Goal: Task Accomplishment & Management: Complete application form

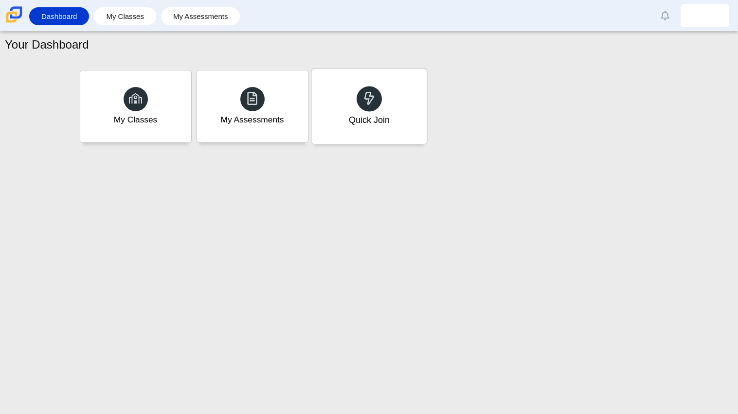
click at [341, 135] on div "Quick Join" at bounding box center [368, 106] width 115 height 75
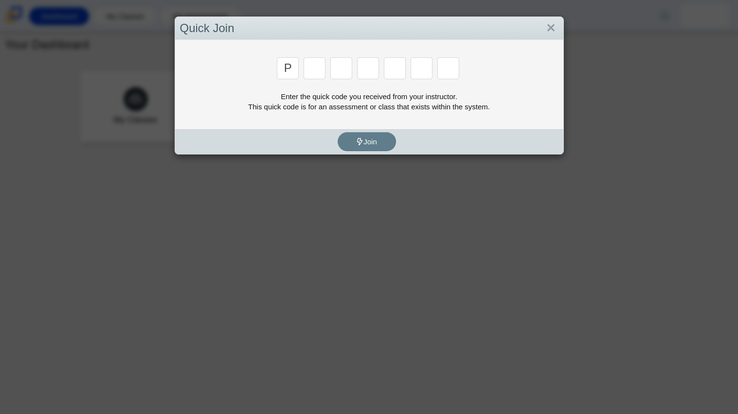
type input "p"
type input "2"
type input "p"
type input "b"
type input "t"
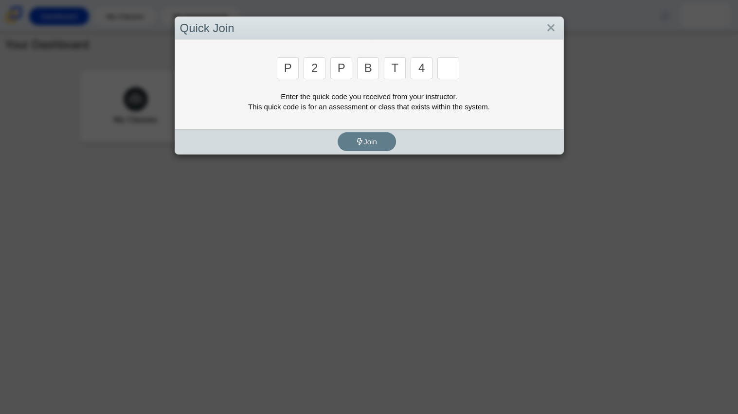
type input "4"
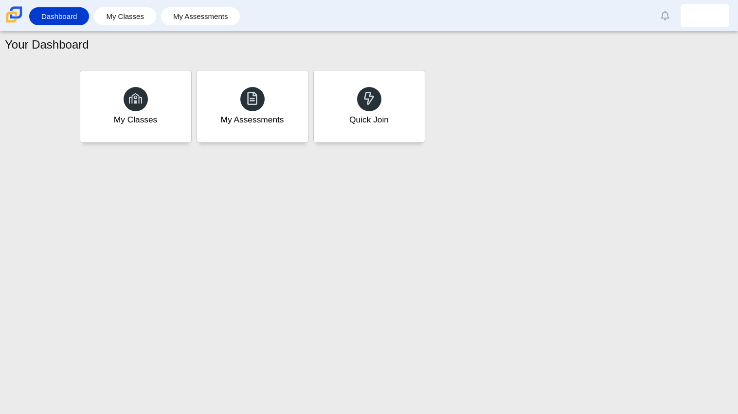
type input "9"
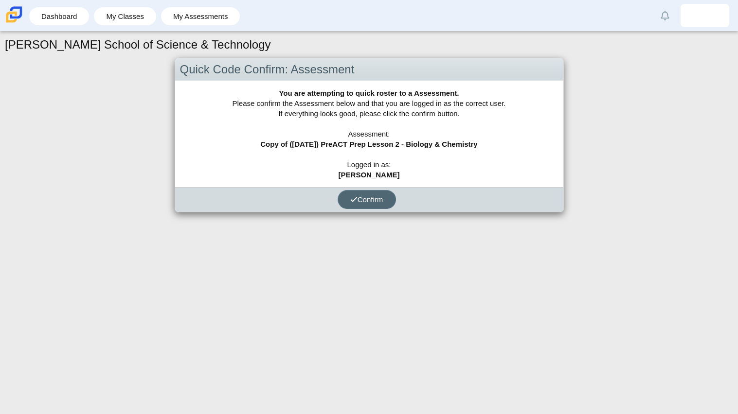
click at [391, 194] on button "Confirm" at bounding box center [366, 199] width 58 height 19
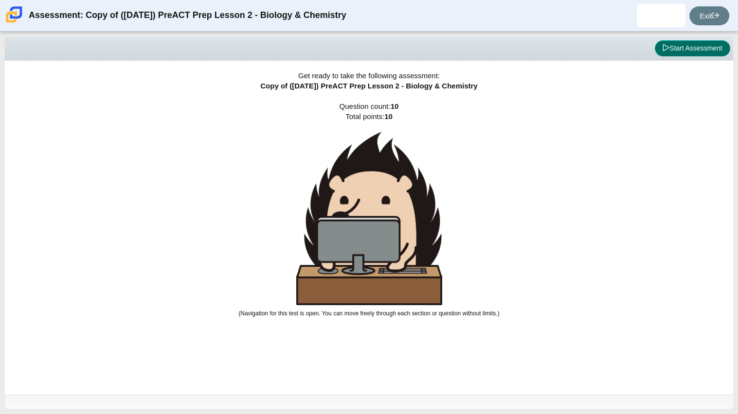
click at [680, 44] on button "Start Assessment" at bounding box center [692, 48] width 75 height 17
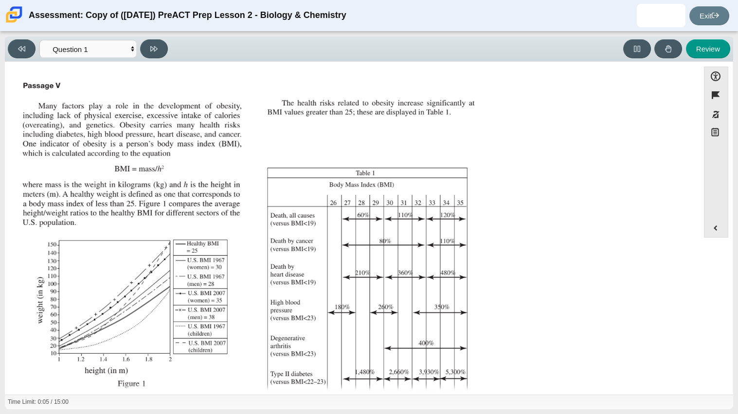
scroll to position [124, 0]
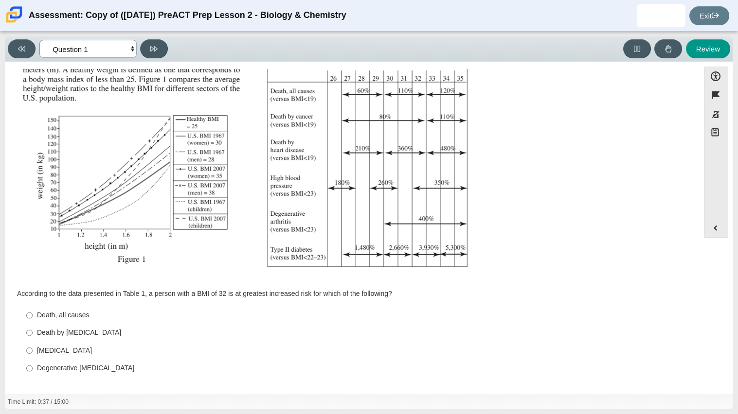
click at [82, 53] on select "Questions Question 1 Question 2 Question 3 Question 4 Question 5 Question 6 Que…" at bounding box center [87, 49] width 97 height 18
click at [491, 281] on div "Question According to the data presented in Table 1, a person with a BMI of 32 …" at bounding box center [352, 168] width 684 height 432
click at [140, 53] on div "Viewing Question 1 of 10 in Pacing Mode Questions Question 1 Question 2 Questio…" at bounding box center [90, 48] width 164 height 19
click at [151, 51] on icon at bounding box center [153, 48] width 7 height 7
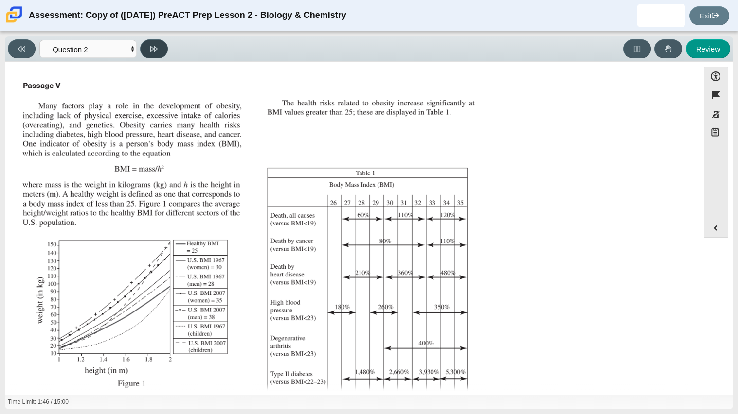
click at [151, 51] on icon at bounding box center [153, 48] width 7 height 7
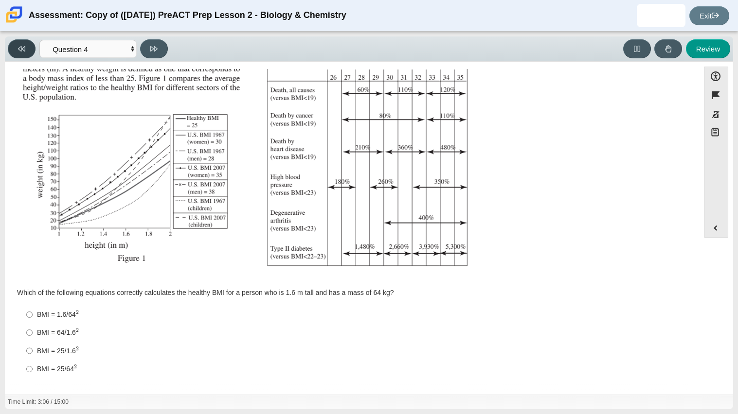
click at [29, 40] on button at bounding box center [22, 48] width 28 height 19
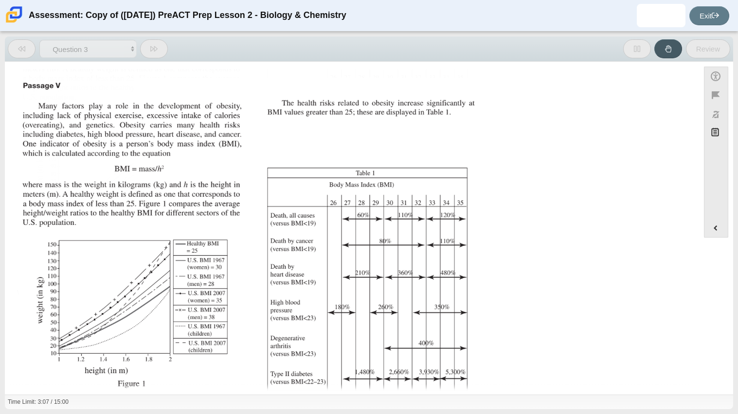
click at [29, 40] on button at bounding box center [22, 48] width 28 height 19
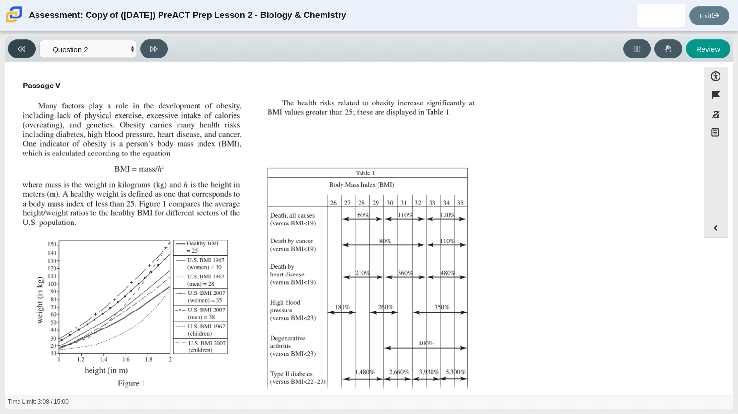
click at [29, 40] on button at bounding box center [22, 48] width 28 height 19
select select "88c27e0d-eae0-4ba9-ac20-9160ce6547ef"
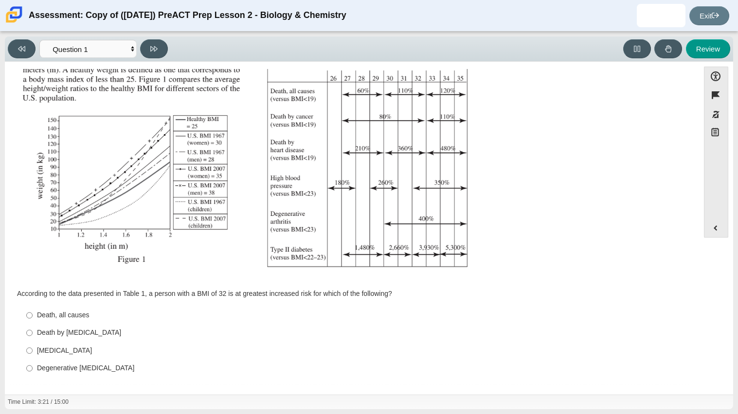
click at [66, 346] on div "[MEDICAL_DATA]" at bounding box center [359, 351] width 645 height 10
click at [33, 346] on input "Type II [MEDICAL_DATA] II [MEDICAL_DATA]" at bounding box center [29, 351] width 6 height 18
radio input "true"
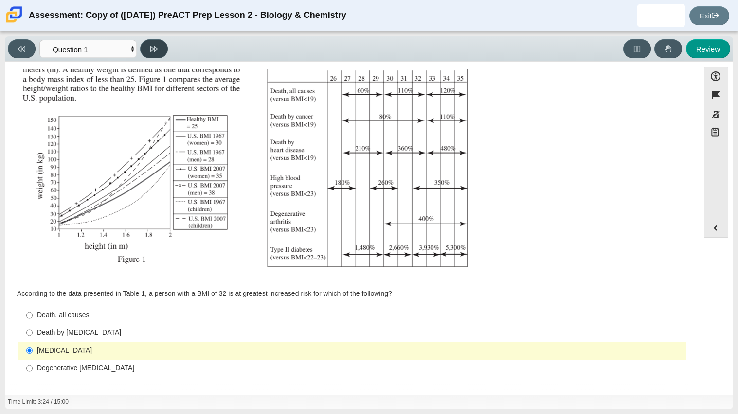
click at [156, 49] on icon at bounding box center [153, 48] width 7 height 5
select select "f31ee183-ab53-48c9-9374-3a18949ab500"
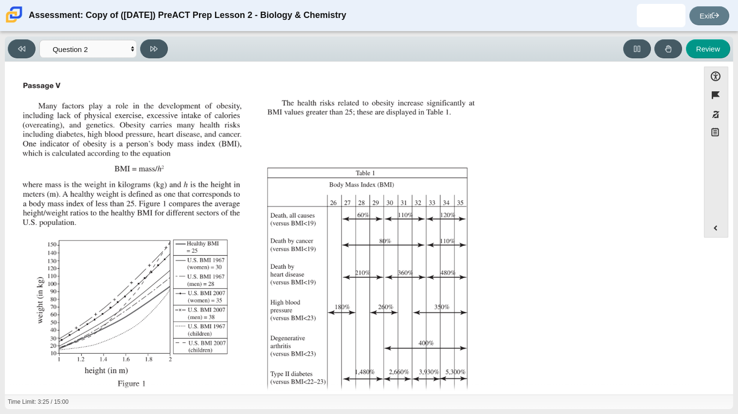
scroll to position [124, 0]
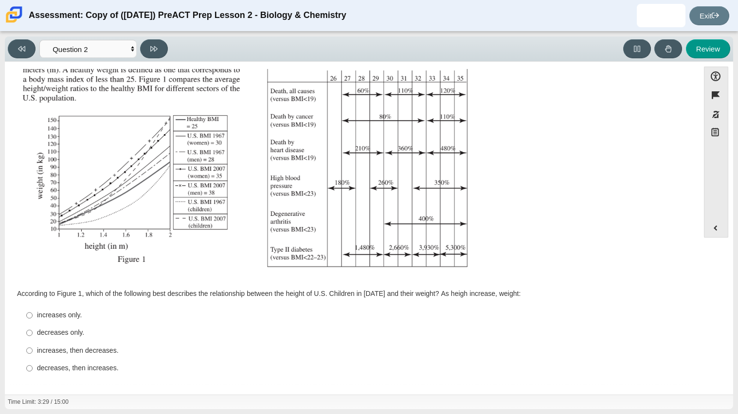
click at [68, 337] on div "decreases only." at bounding box center [359, 333] width 645 height 10
click at [33, 337] on input "decreases only. decreases only." at bounding box center [29, 333] width 6 height 18
radio input "true"
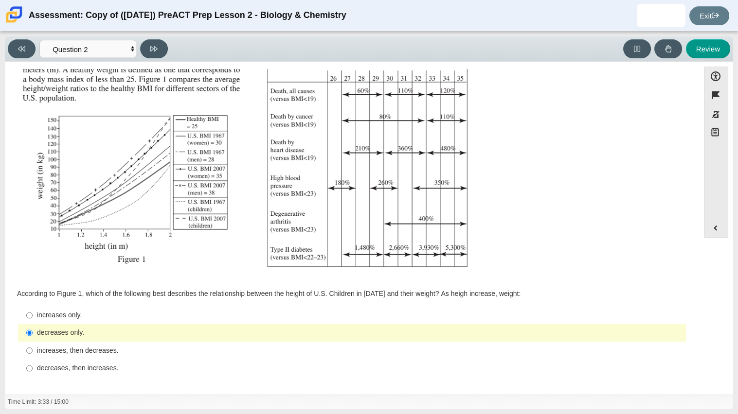
click at [40, 312] on div "increases only." at bounding box center [359, 316] width 645 height 10
click at [33, 312] on input "increases only. increases only." at bounding box center [29, 316] width 6 height 18
radio input "true"
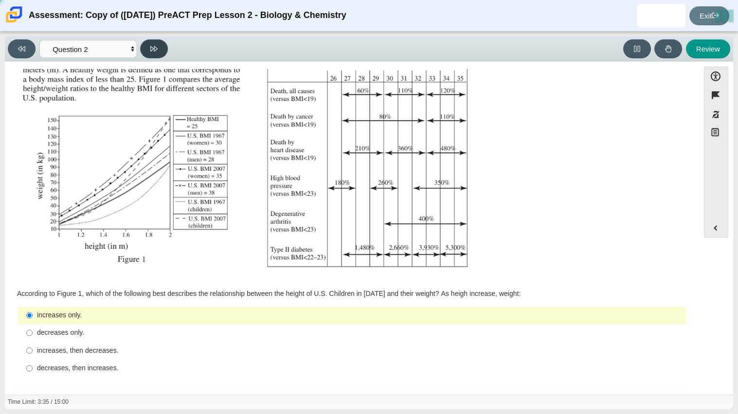
click at [152, 50] on icon at bounding box center [153, 48] width 7 height 7
select select "45e82964-709e-4180-9336-970e18221224"
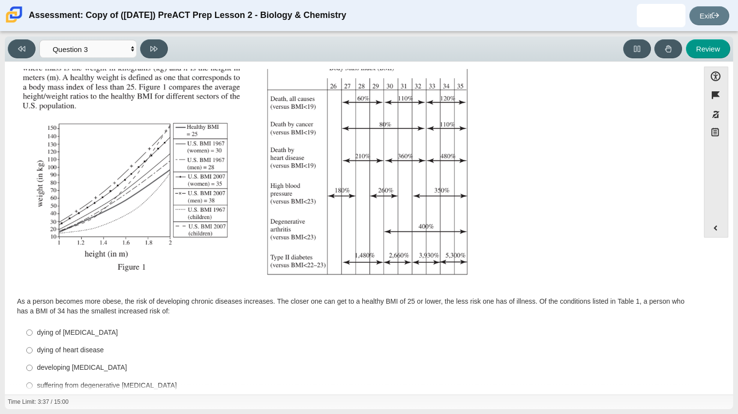
scroll to position [134, 0]
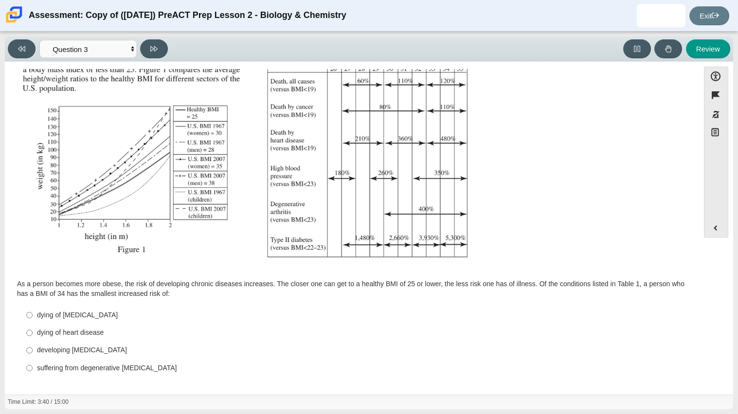
click at [71, 308] on label "dying of [MEDICAL_DATA] dying of [MEDICAL_DATA]" at bounding box center [352, 315] width 666 height 18
click at [33, 308] on input "dying of [MEDICAL_DATA] dying of [MEDICAL_DATA]" at bounding box center [29, 315] width 6 height 18
radio input "true"
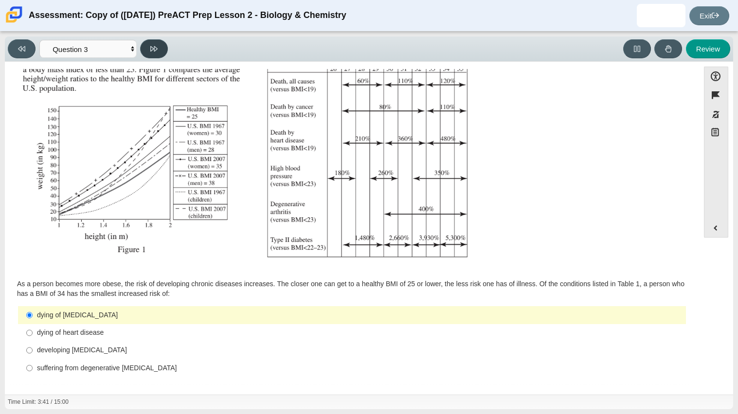
click at [147, 50] on button at bounding box center [154, 48] width 28 height 19
select select "71dcacfe-cf8b-4cdc-be22-b82c8aec5da2"
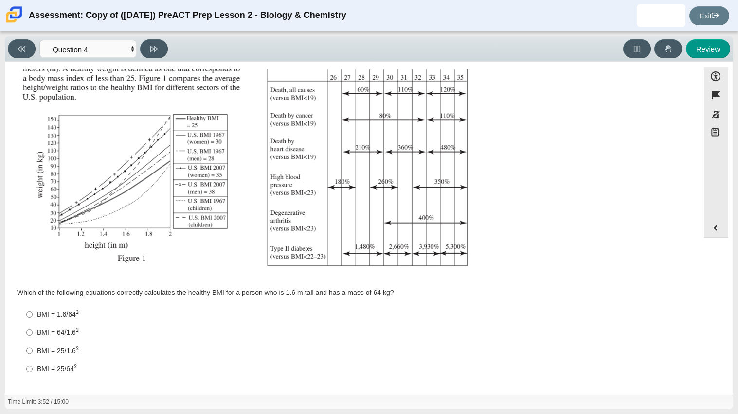
click at [58, 331] on div "BMI = 64/1.6 2" at bounding box center [359, 333] width 645 height 10
click at [33, 331] on input "BMI = 64/1.6 2 BMI = 64/1.62" at bounding box center [29, 333] width 6 height 18
radio input "true"
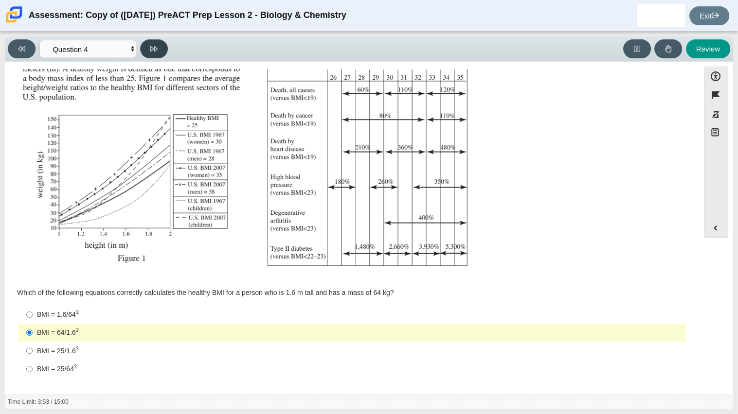
click at [159, 44] on button at bounding box center [154, 48] width 28 height 19
select select "c6558c8b-086a-4b4c-b582-9428309971ba"
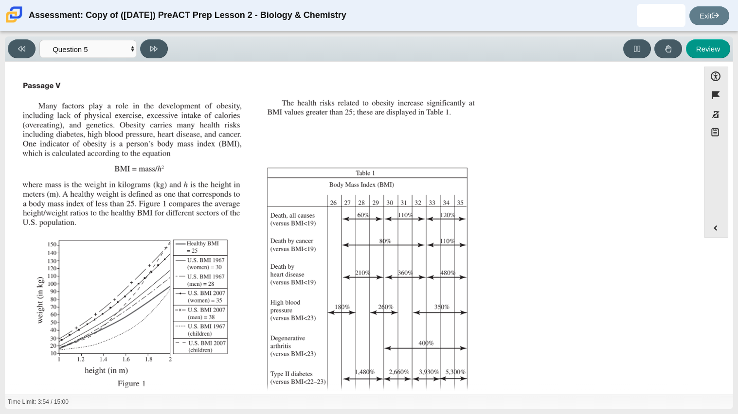
scroll to position [124, 0]
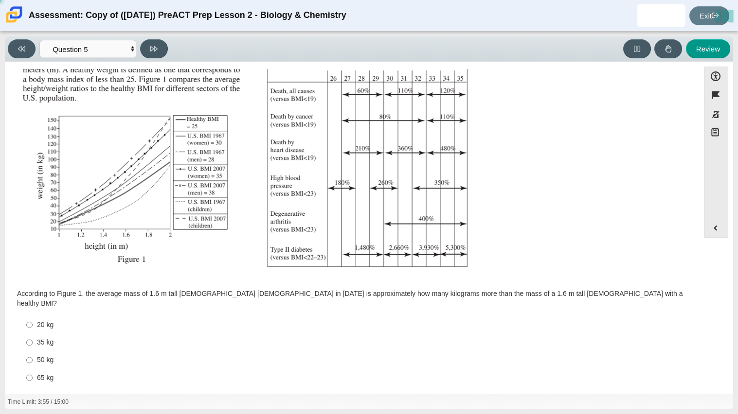
click at [47, 373] on div "65 kg" at bounding box center [359, 378] width 645 height 10
click at [33, 369] on input "65 kg 65 kg" at bounding box center [29, 378] width 6 height 18
radio input "true"
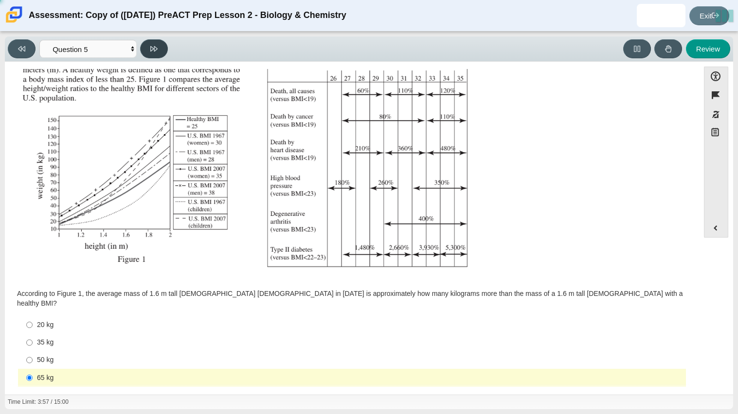
click at [159, 51] on button at bounding box center [154, 48] width 28 height 19
select select "74d98ab6-2529-481e-9250-4e9263ec31cd"
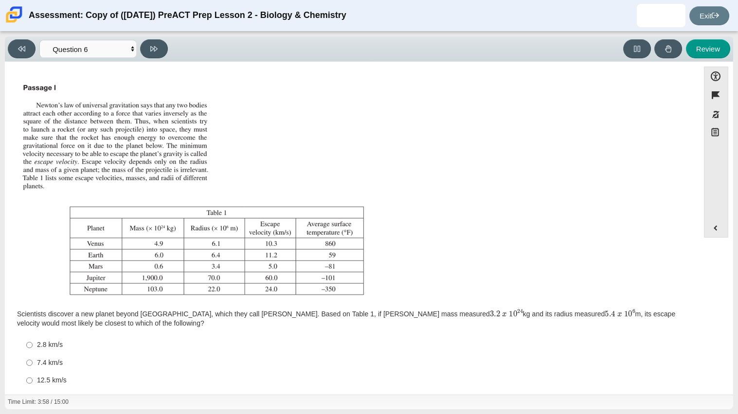
scroll to position [30, 0]
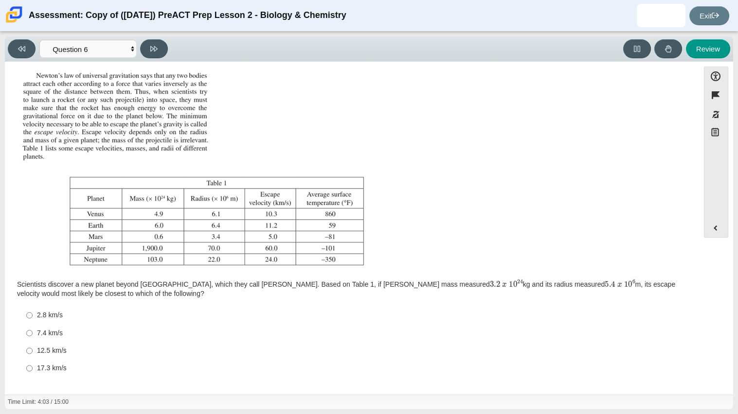
click at [62, 358] on label "12.5 km/s 12.5 km/s" at bounding box center [352, 351] width 666 height 18
click at [33, 358] on input "12.5 km/s 12.5 km/s" at bounding box center [29, 351] width 6 height 18
radio input "true"
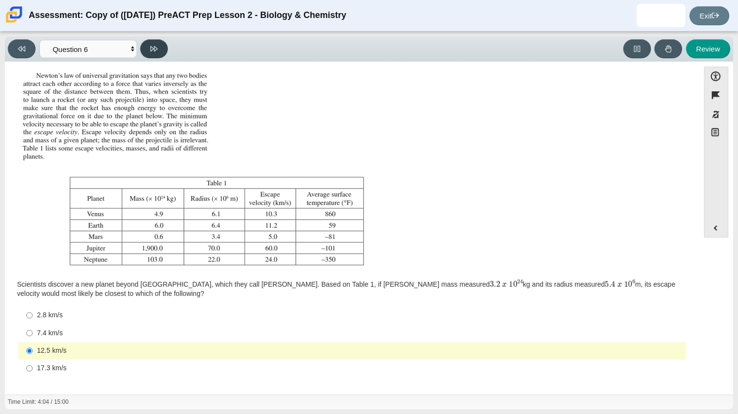
click at [152, 57] on button at bounding box center [154, 48] width 28 height 19
select select "31694628-7769-4744-9964-d3ed6115c03c"
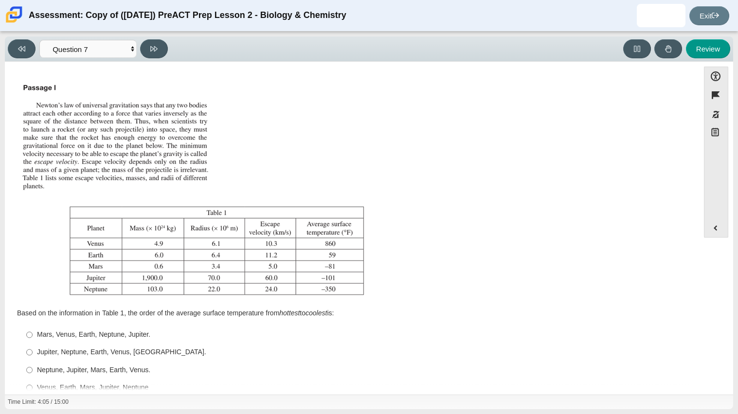
scroll to position [20, 0]
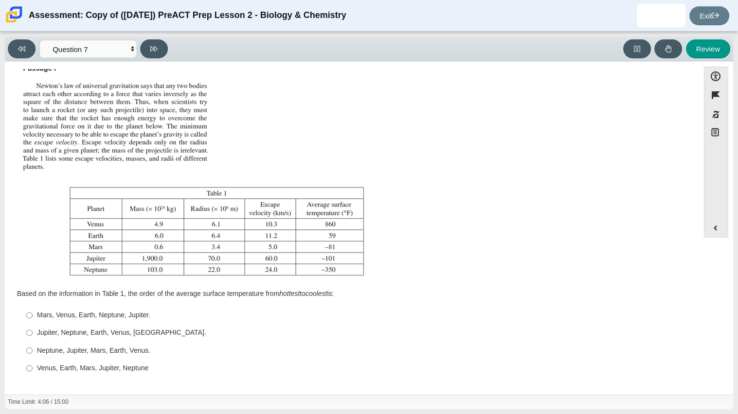
click at [143, 307] on label "Mars, Venus, Earth, Neptune, Jupiter. Mars, Venus, Earth, Neptune, Jupiter." at bounding box center [352, 316] width 666 height 18
click at [33, 307] on input "Mars, Venus, Earth, Neptune, Jupiter. Mars, Venus, Earth, Neptune, Jupiter." at bounding box center [29, 316] width 6 height 18
radio input "true"
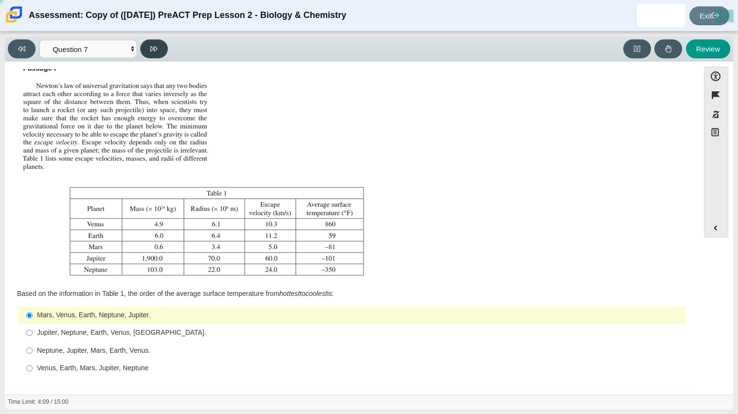
click at [156, 51] on icon at bounding box center [153, 48] width 7 height 7
select select "02960795-9514-4c41-985f-77b6951c8514"
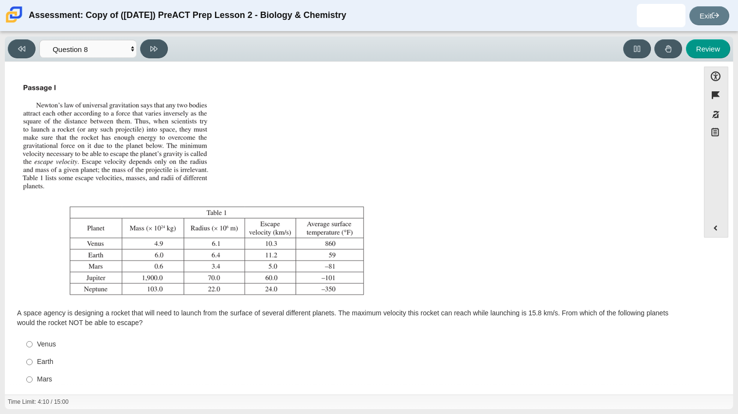
scroll to position [29, 0]
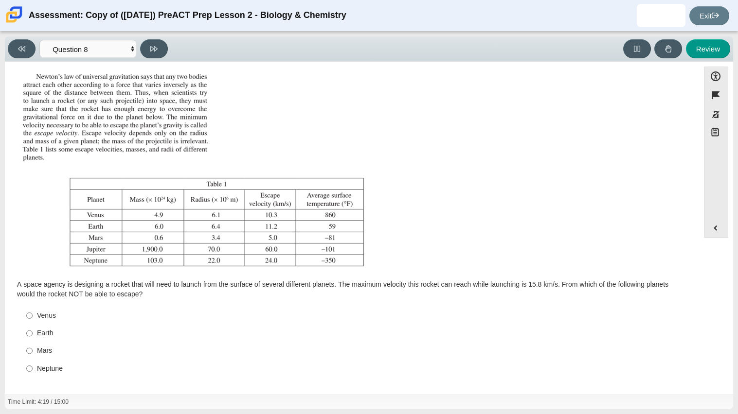
click at [54, 360] on label "Neptune Neptune" at bounding box center [352, 369] width 666 height 18
click at [33, 360] on input "Neptune Neptune" at bounding box center [29, 369] width 6 height 18
radio input "true"
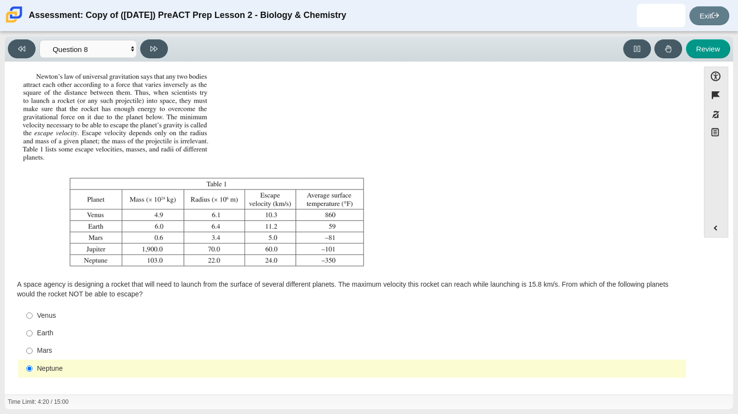
click at [153, 28] on div "Assessment: Copy of ([DATE]) PreACT Prep Lesson 2 - Biology & Chemistry [PERSON…" at bounding box center [369, 15] width 738 height 31
click at [161, 45] on button at bounding box center [154, 48] width 28 height 19
select select "ef19177f-9eb9-441f-a0b9-65cd4e602bb5"
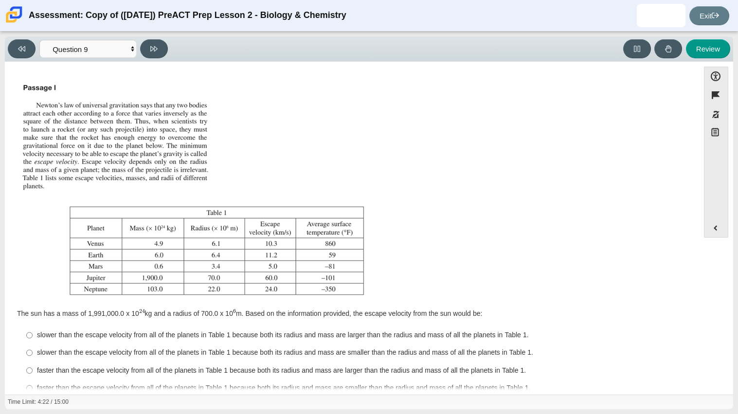
scroll to position [20, 0]
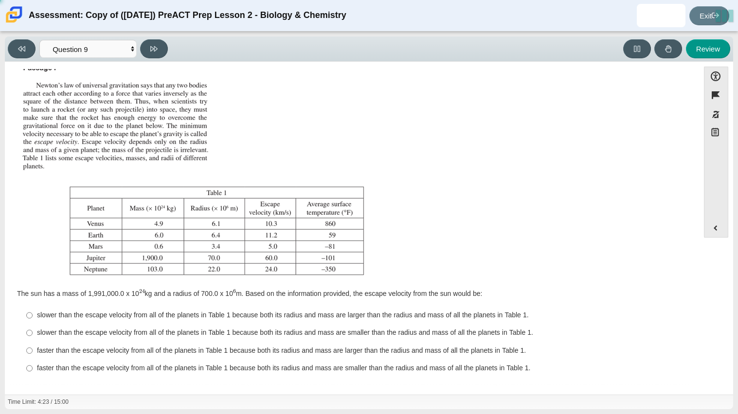
click at [57, 332] on div "slower than the escape velocity from all of the planets in Table 1 because both…" at bounding box center [359, 333] width 645 height 10
click at [33, 332] on input "slower than the escape velocity from all of the planets in Table 1 because both…" at bounding box center [29, 333] width 6 height 18
radio input "true"
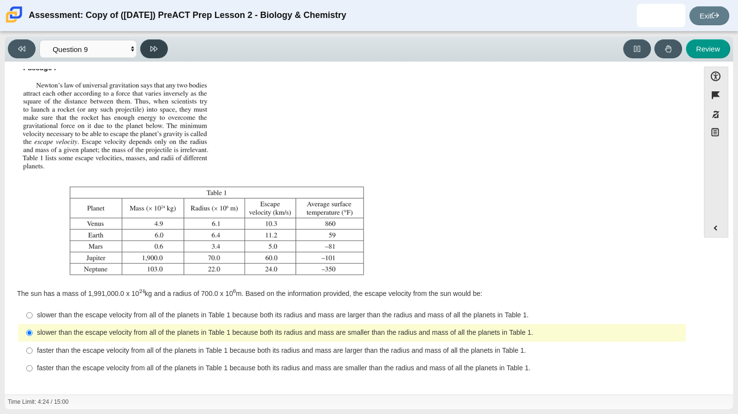
click at [154, 54] on button at bounding box center [154, 48] width 28 height 19
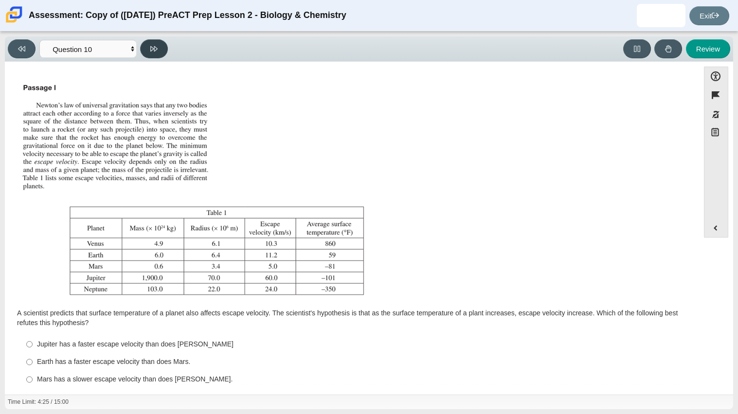
click at [154, 54] on button at bounding box center [154, 48] width 28 height 19
select select "review"
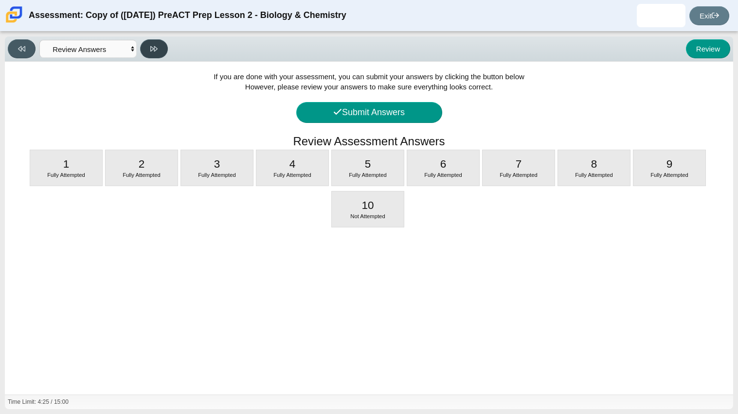
click at [154, 54] on button at bounding box center [154, 48] width 28 height 19
click at [404, 106] on button "Submit Answers" at bounding box center [369, 112] width 146 height 21
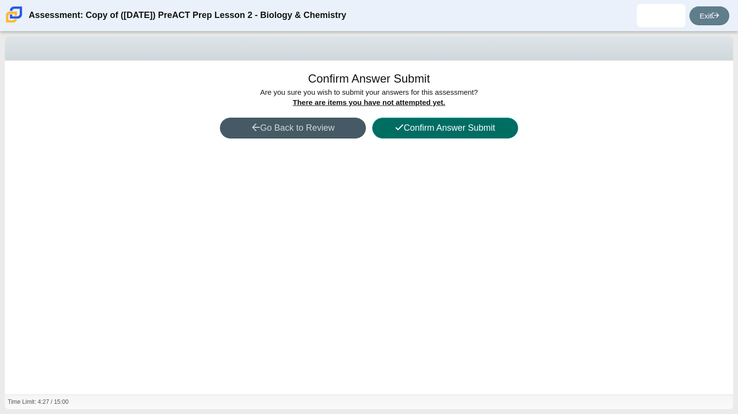
click at [416, 120] on button "Confirm Answer Submit" at bounding box center [445, 128] width 146 height 21
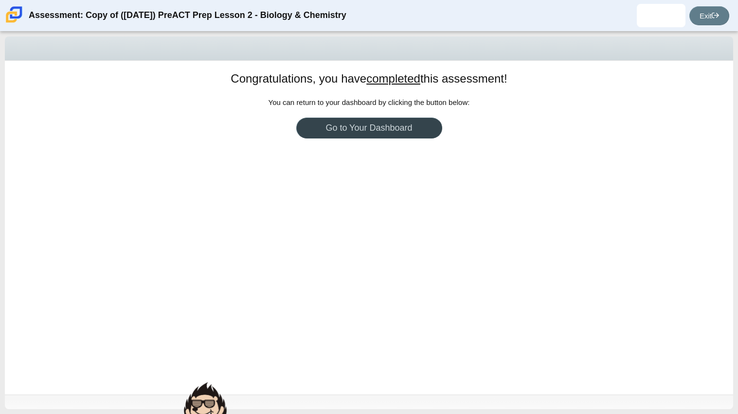
click at [416, 120] on link "Go to Your Dashboard" at bounding box center [369, 128] width 146 height 21
